Goal: Book appointment/travel/reservation

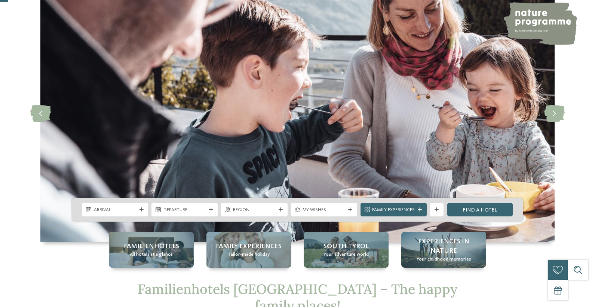
scroll to position [52, 0]
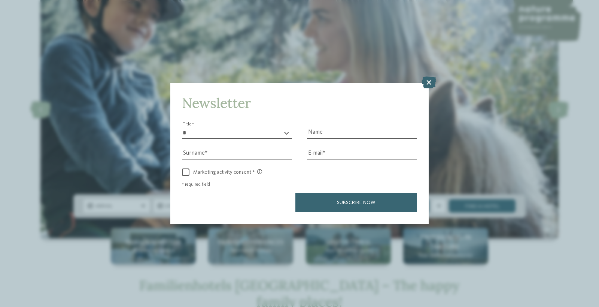
click at [428, 83] on icon at bounding box center [428, 83] width 15 height 12
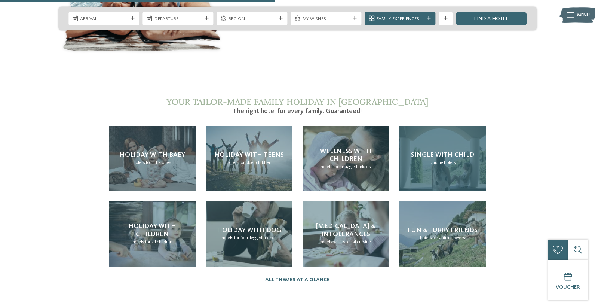
scroll to position [1426, 0]
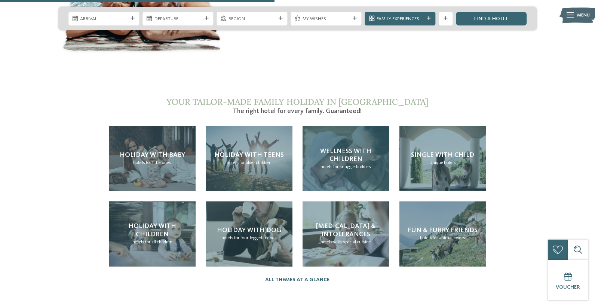
drag, startPoint x: 327, startPoint y: 132, endPoint x: 332, endPoint y: 133, distance: 4.9
click at [327, 147] on h4 "Wellness with children" at bounding box center [345, 155] width 73 height 16
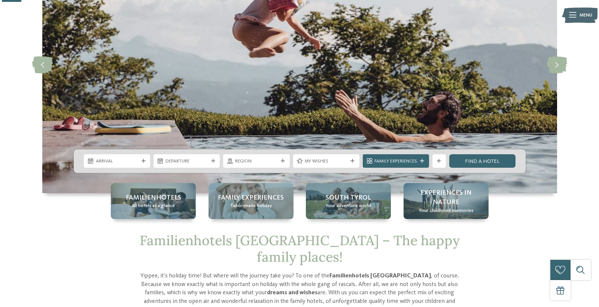
scroll to position [102, 0]
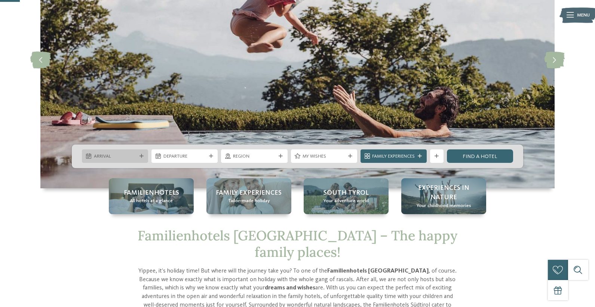
click at [119, 155] on span "Arrival" at bounding box center [115, 156] width 43 height 7
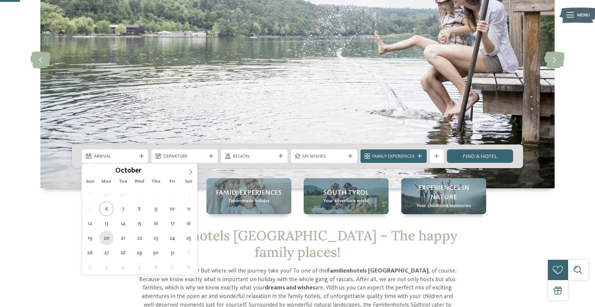
type div "20.10.2025"
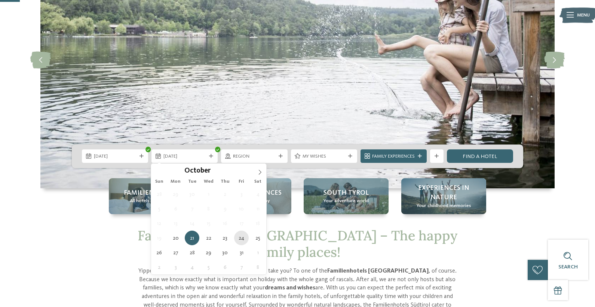
type div "24.10.2025"
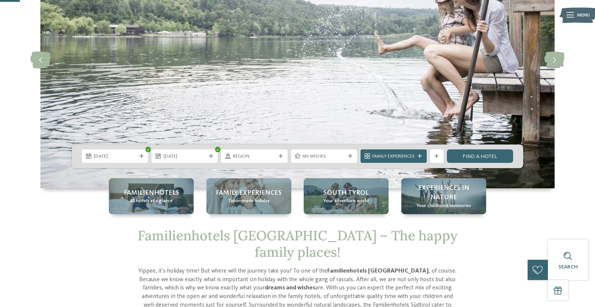
click at [279, 157] on icon at bounding box center [281, 156] width 4 height 4
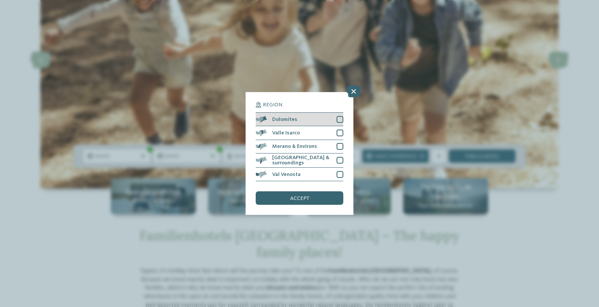
click at [333, 121] on div "Dolomites" at bounding box center [300, 119] width 88 height 13
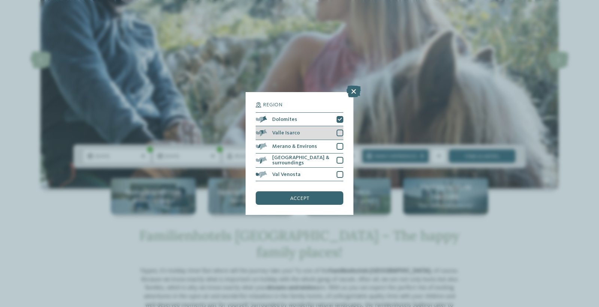
click at [340, 134] on div at bounding box center [339, 132] width 7 height 7
click at [337, 147] on div at bounding box center [339, 146] width 7 height 7
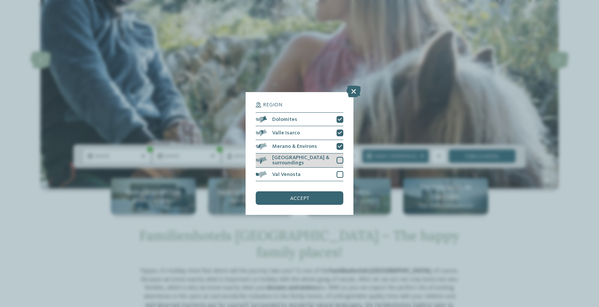
drag, startPoint x: 336, startPoint y: 159, endPoint x: 339, endPoint y: 165, distance: 6.9
click at [336, 159] on div at bounding box center [339, 160] width 7 height 7
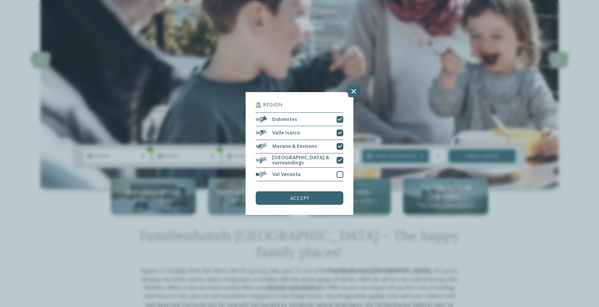
drag, startPoint x: 318, startPoint y: 201, endPoint x: 381, endPoint y: 207, distance: 63.2
click at [318, 201] on div "accept" at bounding box center [300, 197] width 88 height 13
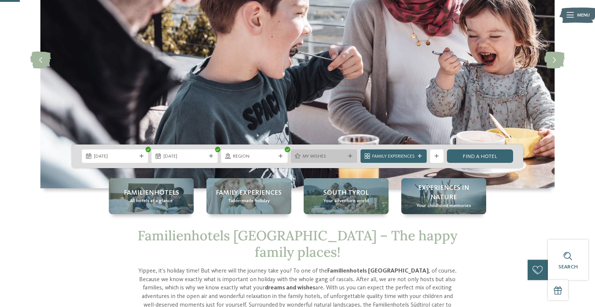
click at [350, 156] on icon at bounding box center [350, 156] width 4 height 4
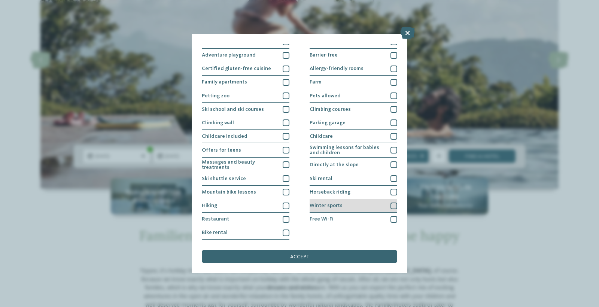
scroll to position [112, 0]
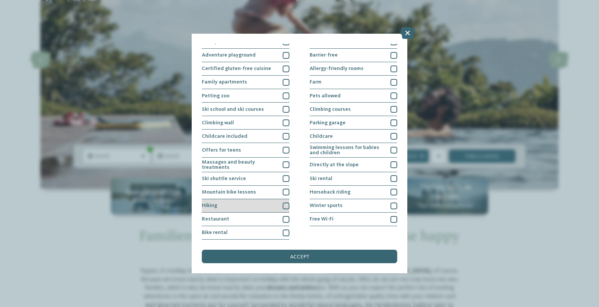
click at [283, 202] on div at bounding box center [286, 205] width 7 height 7
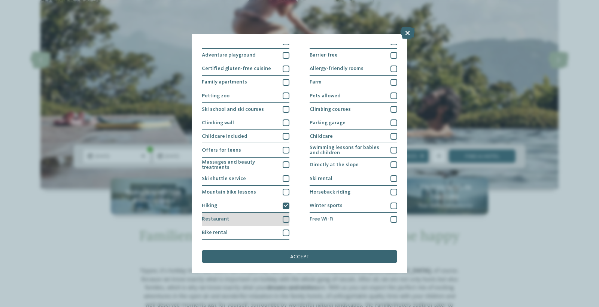
click at [284, 216] on div at bounding box center [286, 219] width 7 height 7
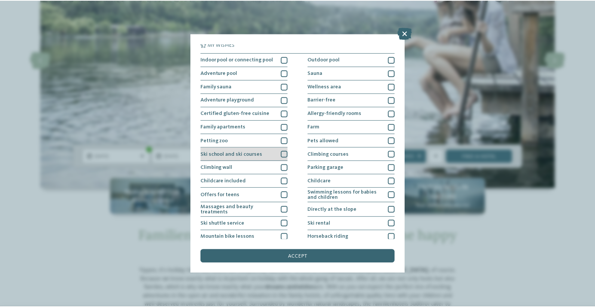
scroll to position [0, 0]
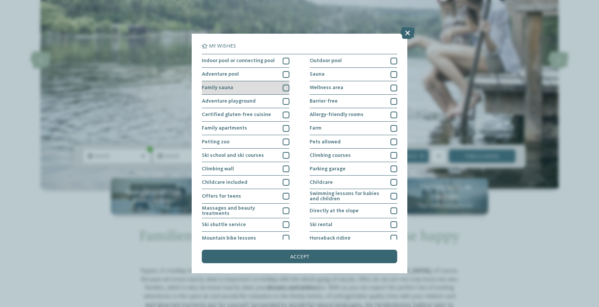
click at [287, 91] on div at bounding box center [286, 88] width 7 height 7
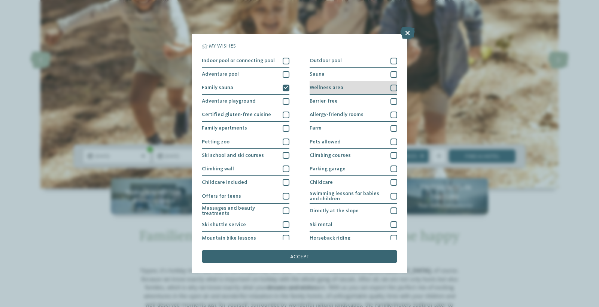
click at [357, 95] on div "Wellness area" at bounding box center [353, 87] width 88 height 13
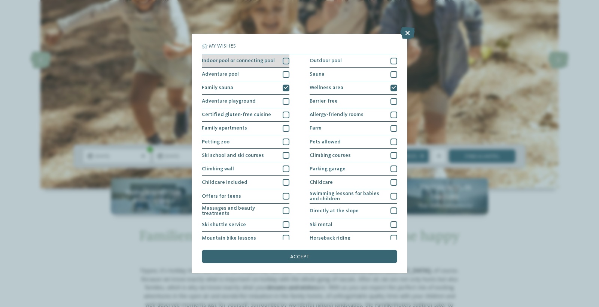
click at [286, 68] on div "Indoor pool or connecting pool" at bounding box center [246, 60] width 88 height 13
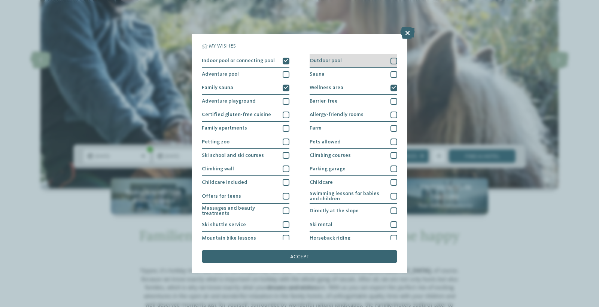
click at [326, 63] on span "Outdoor pool" at bounding box center [325, 60] width 32 height 5
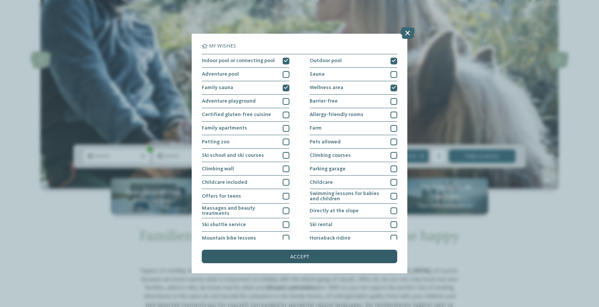
click at [315, 250] on div "accept" at bounding box center [299, 256] width 195 height 13
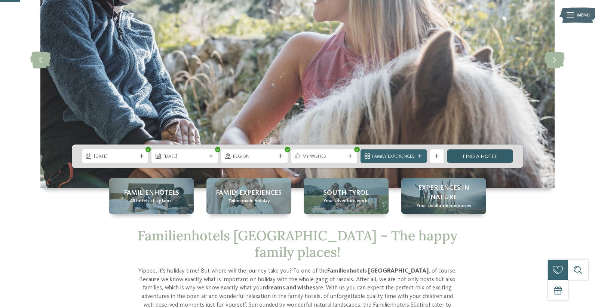
click at [473, 156] on link "Find a hotel" at bounding box center [480, 155] width 66 height 13
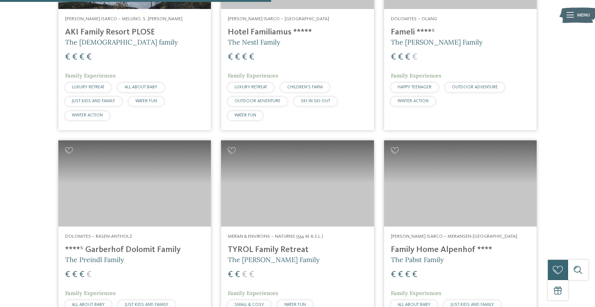
scroll to position [357, 0]
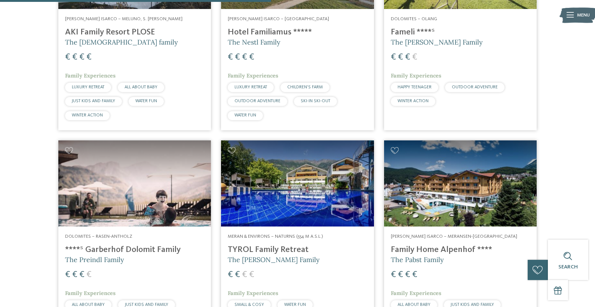
click at [304, 180] on img at bounding box center [297, 183] width 153 height 86
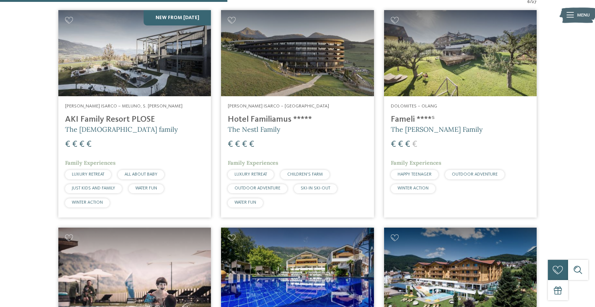
scroll to position [268, 0]
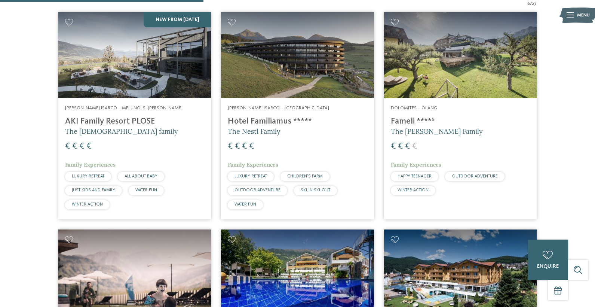
click at [463, 62] on img at bounding box center [460, 55] width 153 height 86
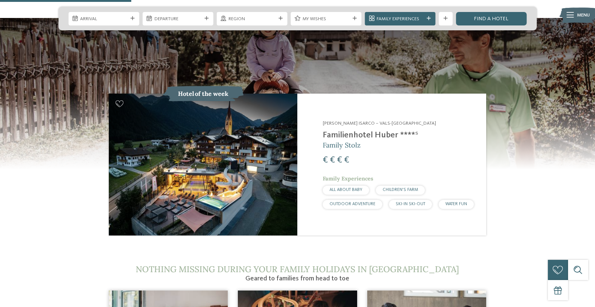
scroll to position [685, 0]
click at [291, 119] on img at bounding box center [203, 163] width 189 height 141
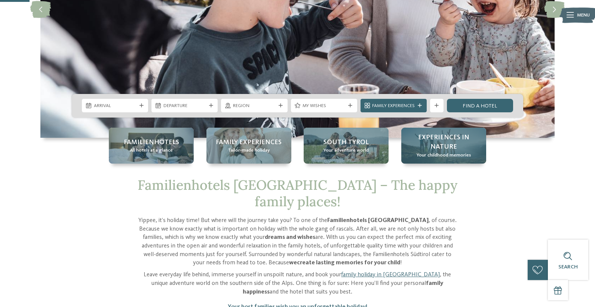
scroll to position [154, 0]
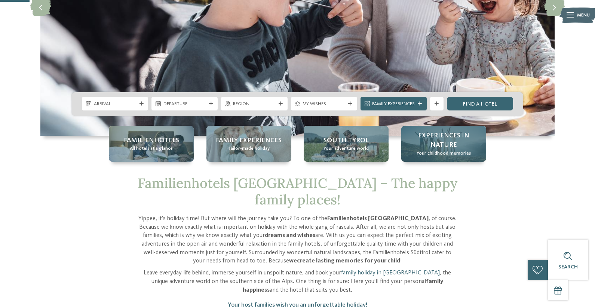
click at [465, 150] on div "Experiences in nature Your childhood memories" at bounding box center [444, 144] width 85 height 36
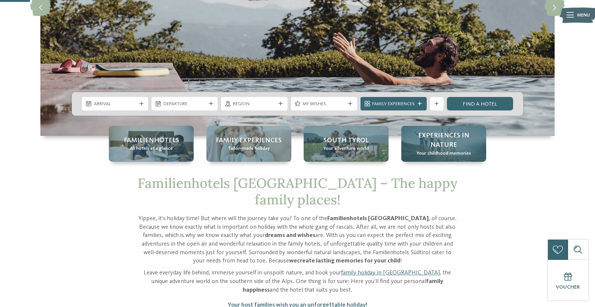
click at [442, 142] on span "Experiences in nature" at bounding box center [443, 140] width 71 height 19
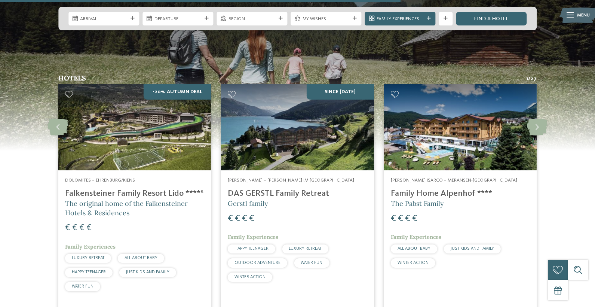
scroll to position [1316, 0]
click at [333, 116] on img at bounding box center [297, 127] width 153 height 86
drag, startPoint x: 293, startPoint y: 112, endPoint x: 325, endPoint y: 116, distance: 32.1
click at [293, 112] on img at bounding box center [297, 127] width 153 height 86
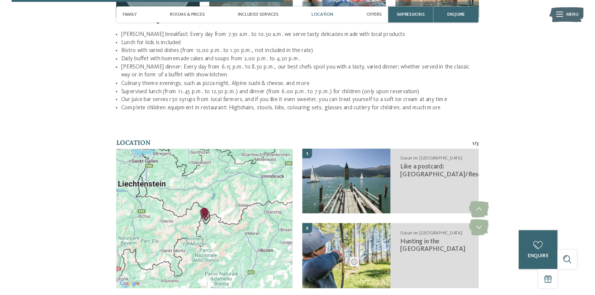
scroll to position [1070, 0]
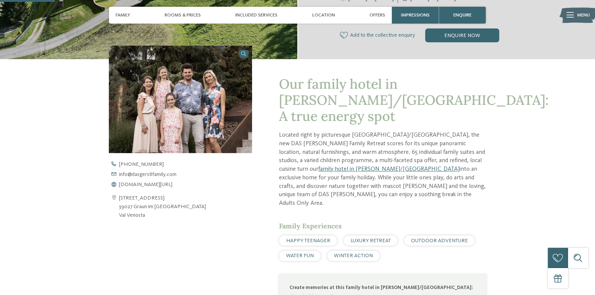
drag, startPoint x: 262, startPoint y: 13, endPoint x: 277, endPoint y: 31, distance: 23.4
click at [262, 13] on span "Included services" at bounding box center [256, 15] width 42 height 6
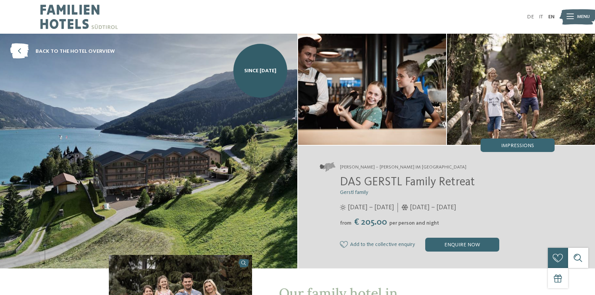
scroll to position [0, 0]
